Goal: Information Seeking & Learning: Learn about a topic

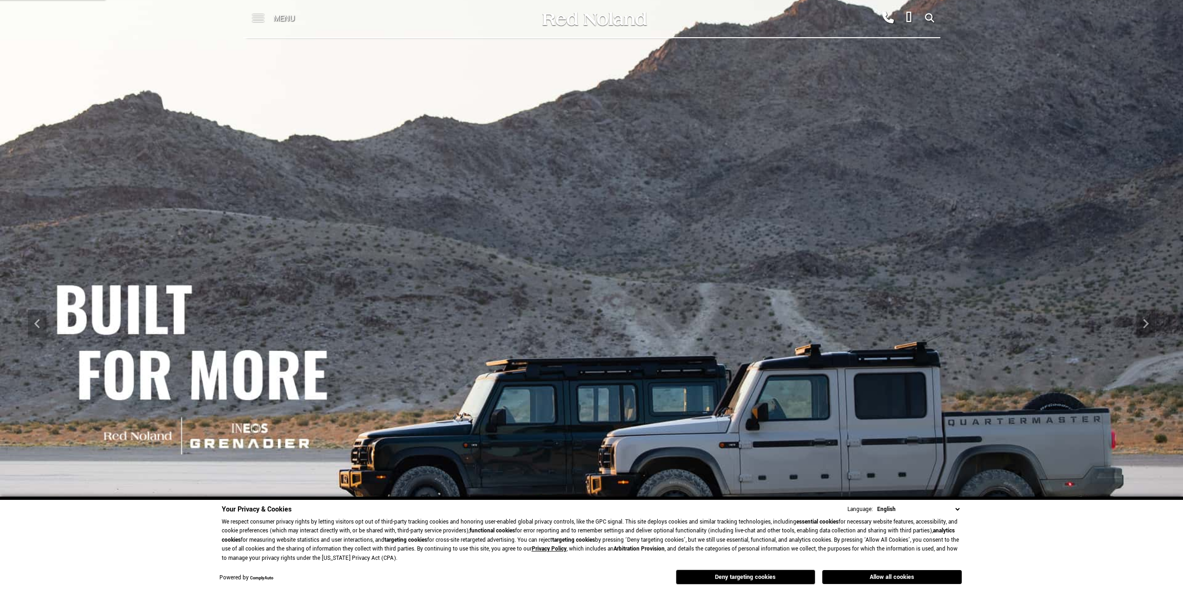
click at [253, 20] on span at bounding box center [258, 18] width 12 height 37
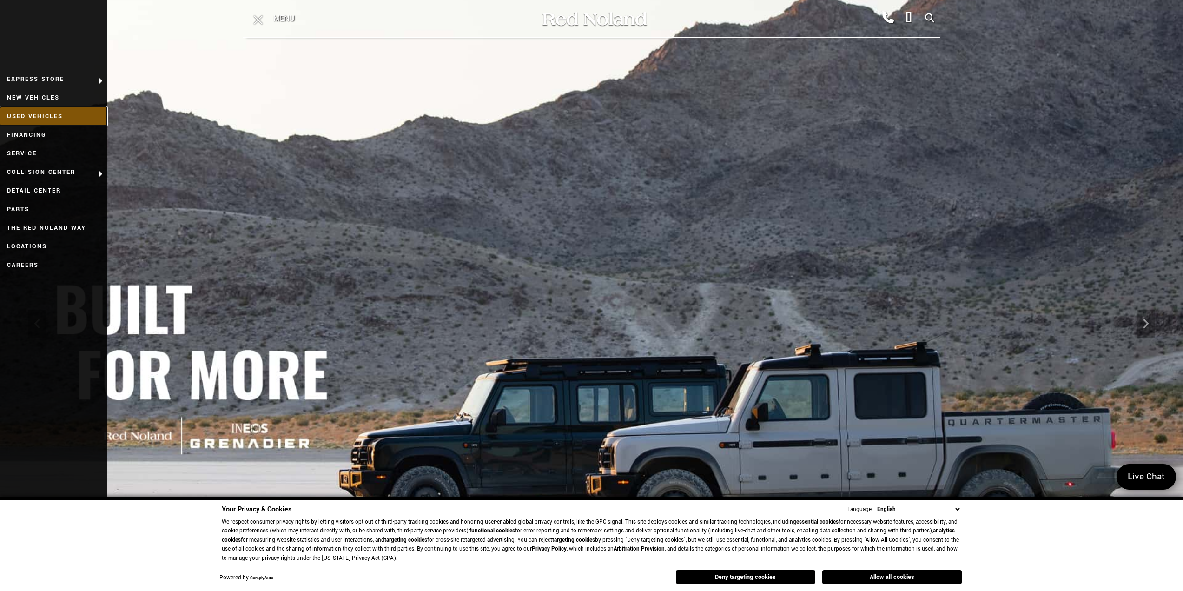
click at [60, 116] on link "Used Vehicles" at bounding box center [53, 116] width 107 height 19
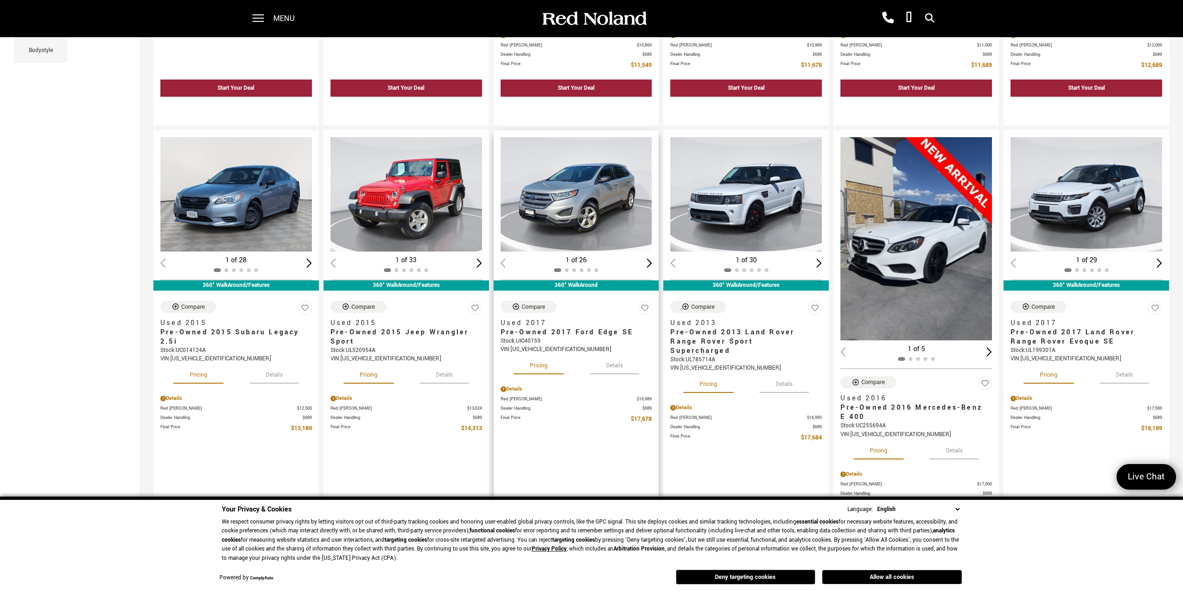
scroll to position [558, 0]
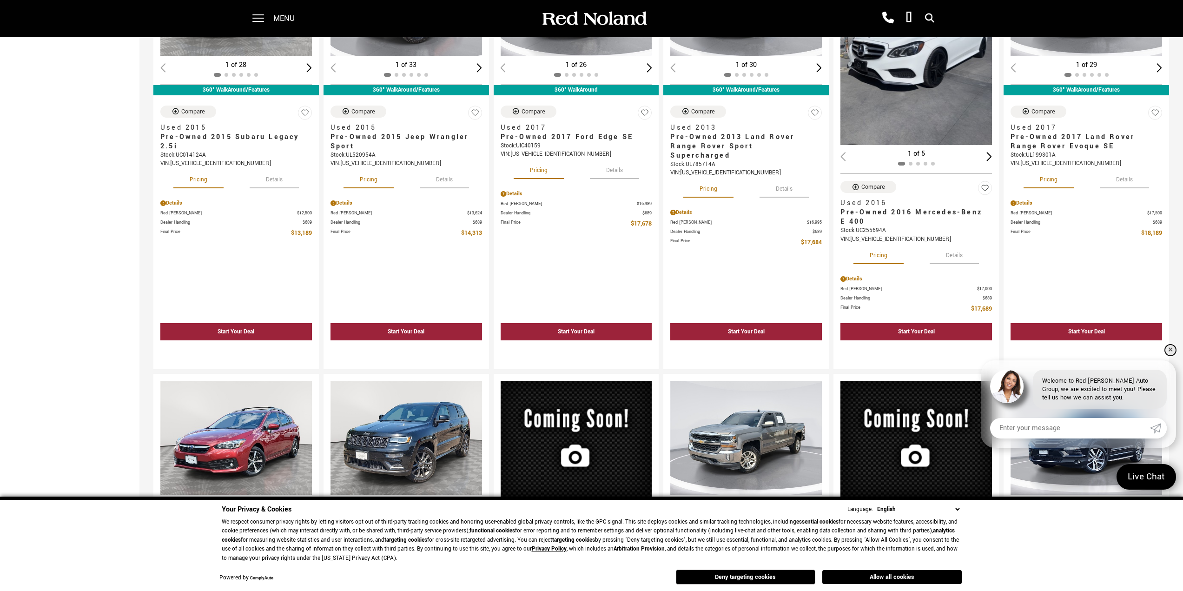
click at [1170, 350] on link "✕" at bounding box center [1170, 349] width 11 height 11
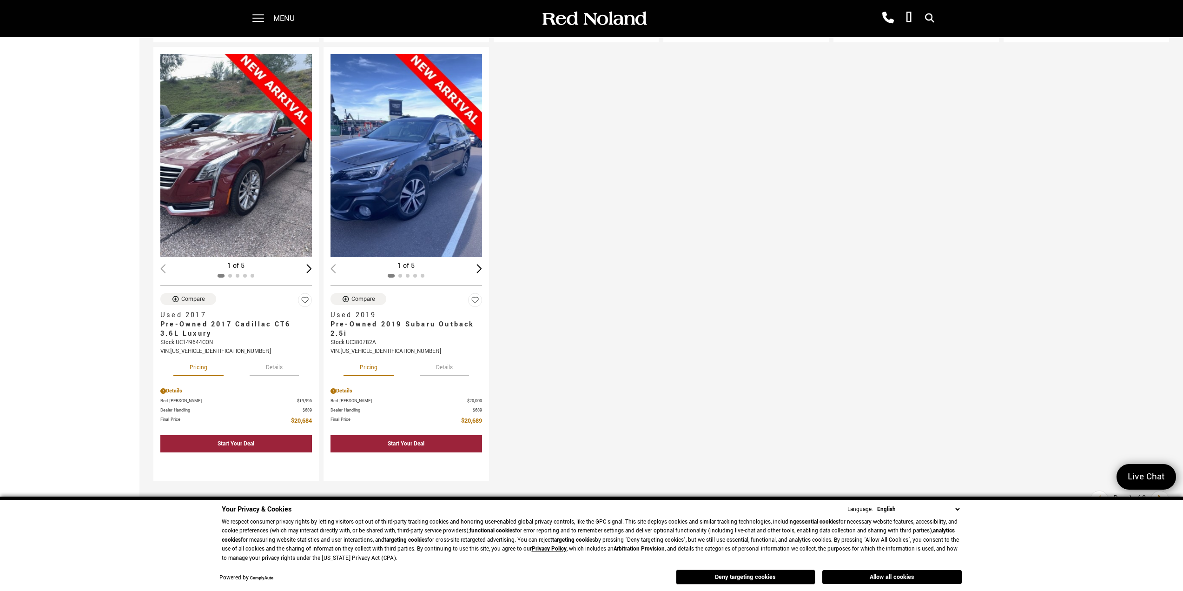
scroll to position [1395, 0]
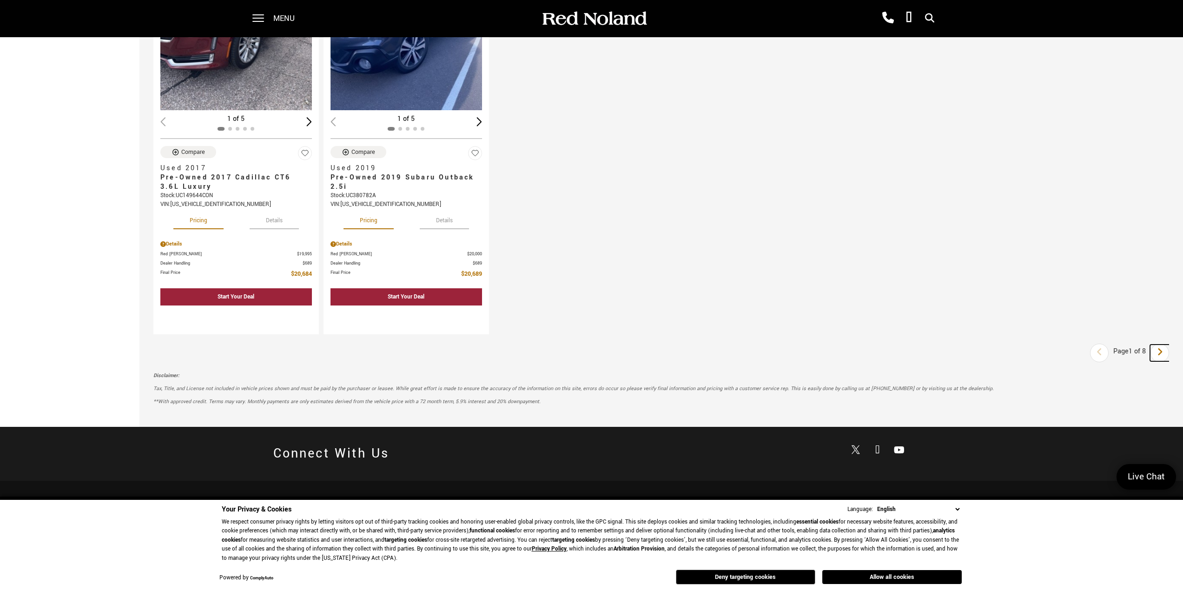
click at [1162, 352] on link "Next" at bounding box center [1160, 352] width 20 height 17
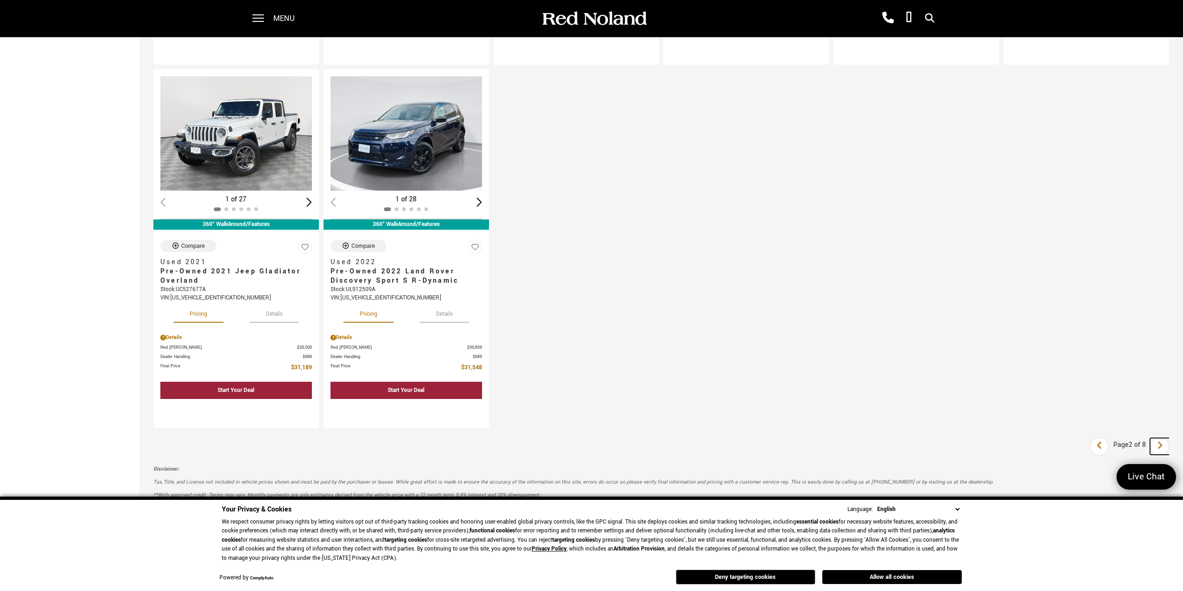
scroll to position [1162, 0]
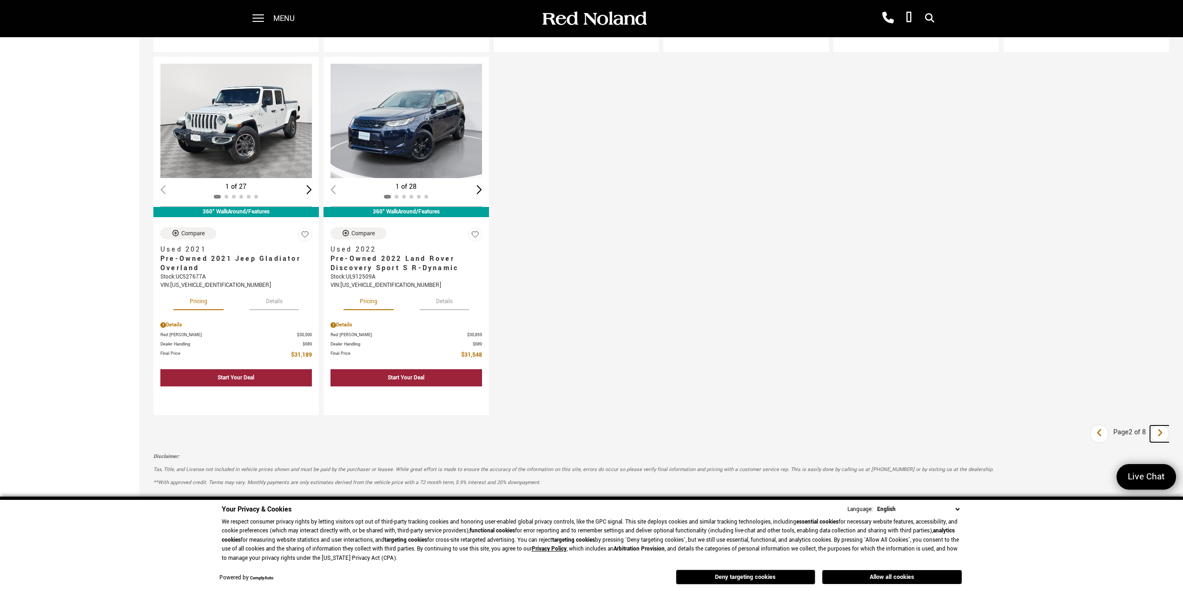
click at [1163, 435] on icon "next page" at bounding box center [1160, 432] width 6 height 15
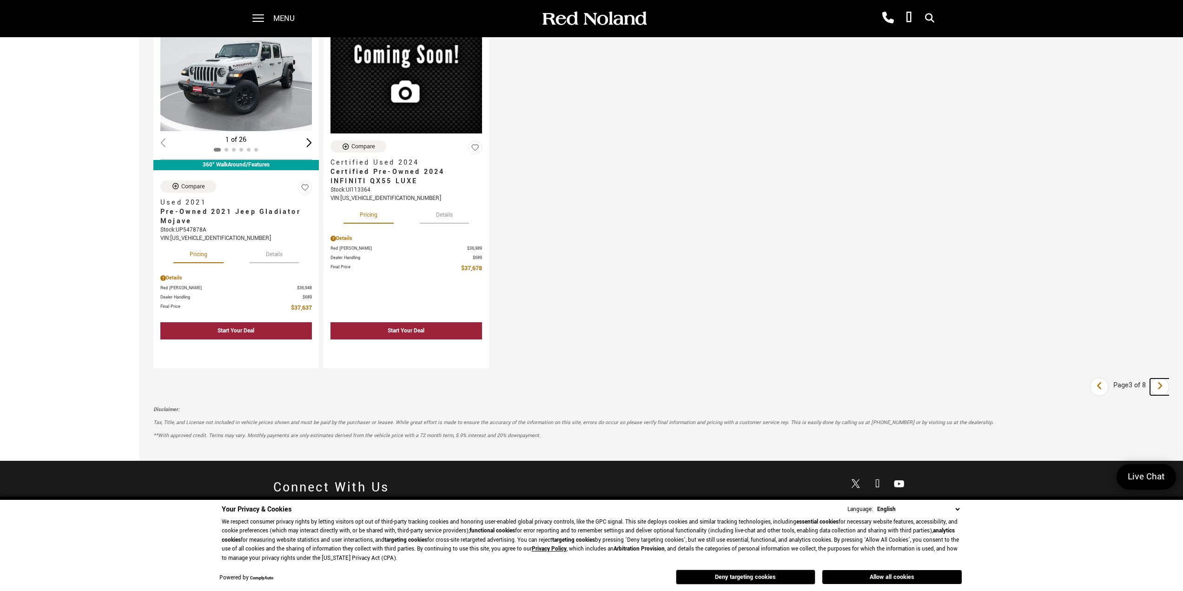
scroll to position [1302, 0]
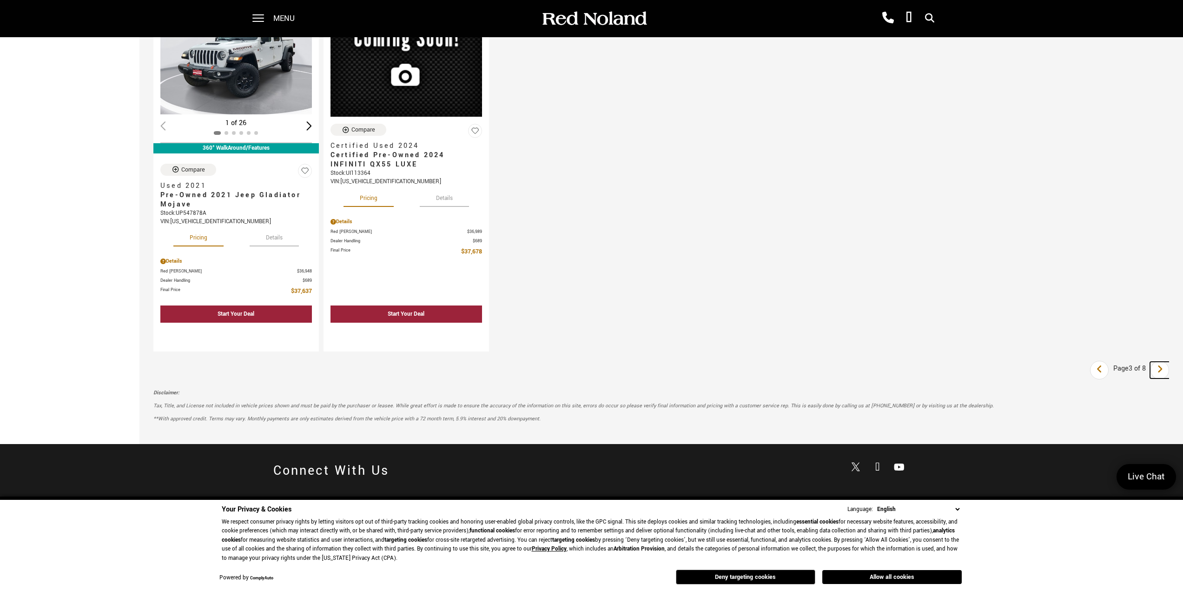
click at [1163, 370] on icon "next page" at bounding box center [1160, 369] width 6 height 15
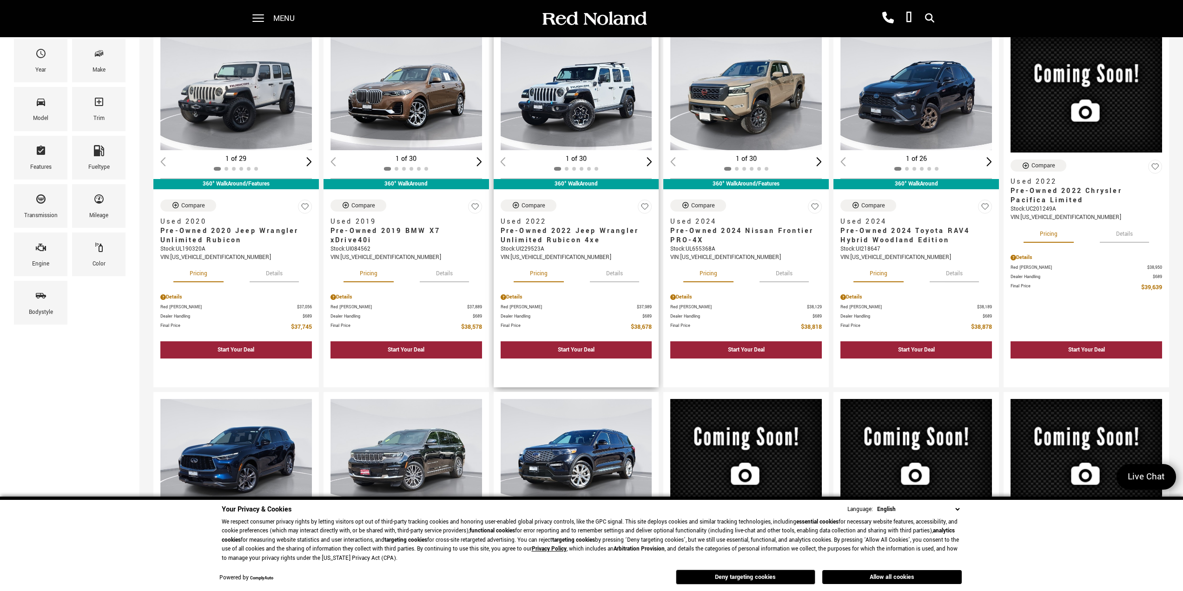
scroll to position [325, 0]
